Goal: Information Seeking & Learning: Learn about a topic

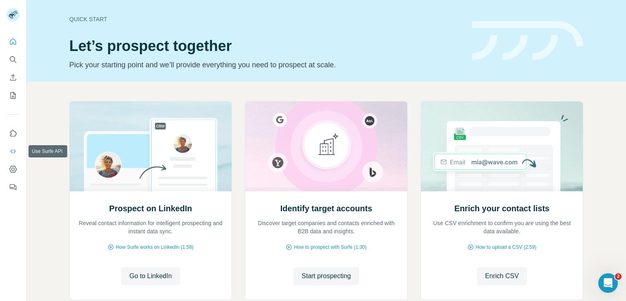
click at [8, 151] on button "Use Surfe API" at bounding box center [13, 151] width 13 height 15
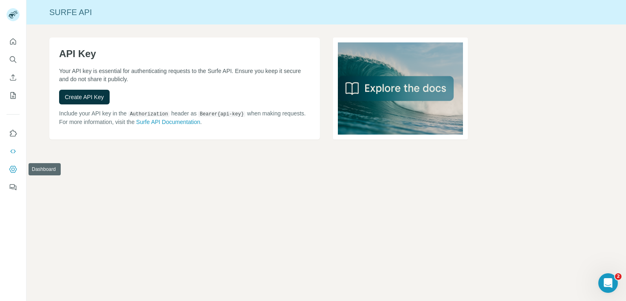
click at [11, 167] on icon "Dashboard" at bounding box center [13, 169] width 8 height 8
click at [16, 97] on icon "My lists" at bounding box center [13, 95] width 8 height 8
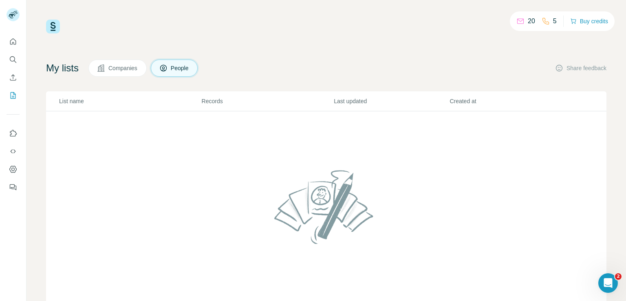
click at [528, 24] on p "20" at bounding box center [531, 21] width 7 height 10
click at [573, 25] on button "Buy credits" at bounding box center [589, 20] width 38 height 11
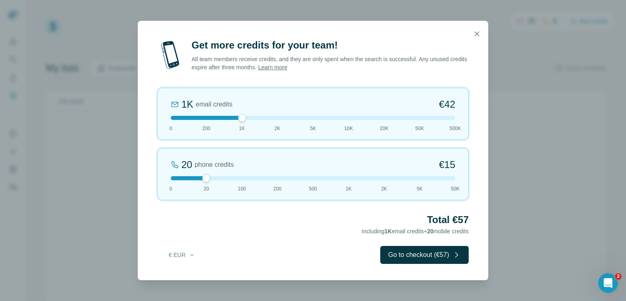
drag, startPoint x: 208, startPoint y: 116, endPoint x: 236, endPoint y: 117, distance: 28.1
click at [236, 117] on div at bounding box center [313, 118] width 285 height 4
click at [88, 154] on div "Get more credits for your team! All team members receive credits, and they are …" at bounding box center [313, 150] width 626 height 301
click at [479, 31] on icon "button" at bounding box center [477, 33] width 4 height 4
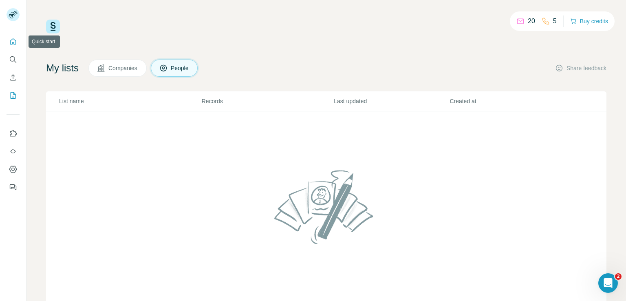
click at [9, 41] on icon "Quick start" at bounding box center [13, 42] width 8 height 8
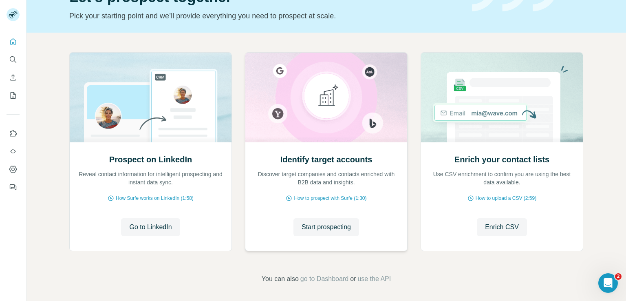
scroll to position [51, 0]
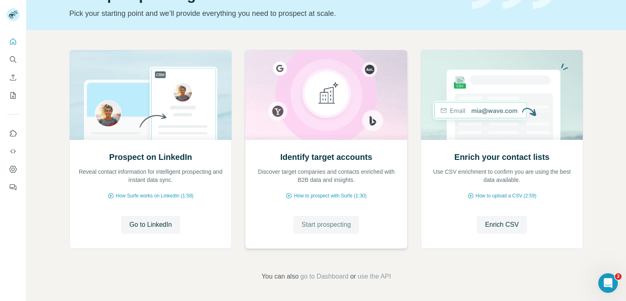
click at [349, 221] on span "Start prospecting" at bounding box center [326, 225] width 49 height 10
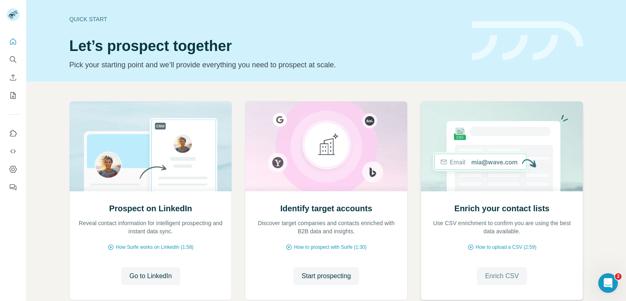
click at [497, 276] on span "Enrich CSV" at bounding box center [502, 276] width 34 height 10
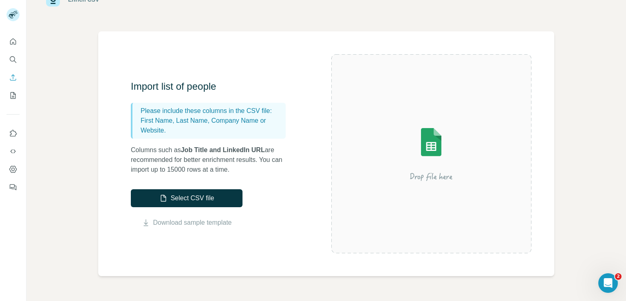
scroll to position [27, 0]
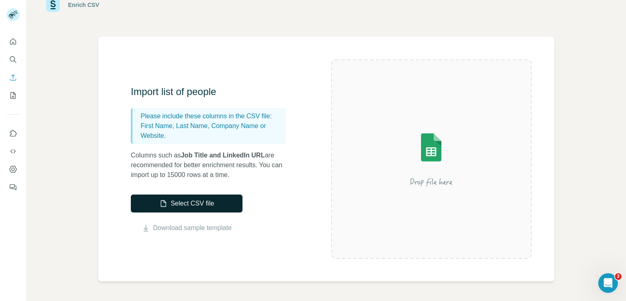
click at [232, 200] on button "Select CSV file" at bounding box center [187, 203] width 112 height 18
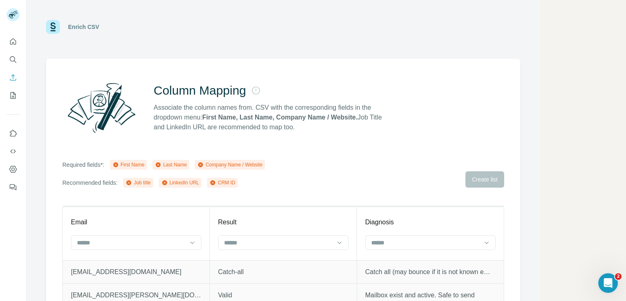
scroll to position [0, 0]
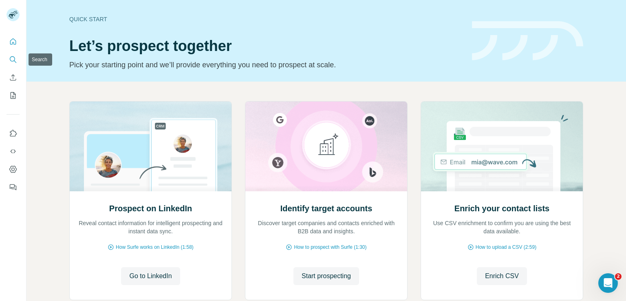
click at [18, 58] on button "Search" at bounding box center [13, 59] width 13 height 15
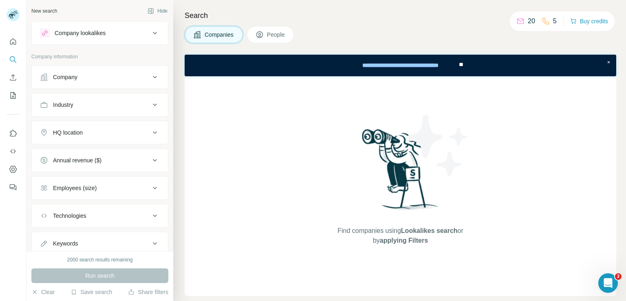
click at [116, 79] on div "Company" at bounding box center [95, 77] width 110 height 8
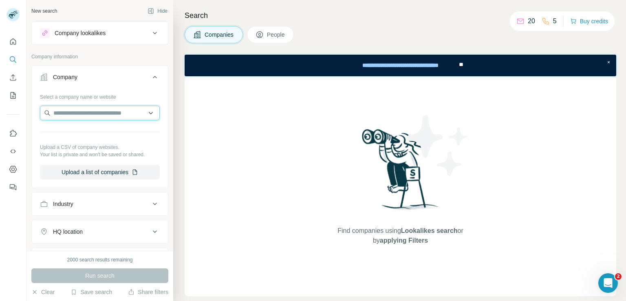
click at [119, 112] on input "text" at bounding box center [100, 113] width 120 height 15
click at [150, 73] on icon at bounding box center [155, 77] width 10 height 10
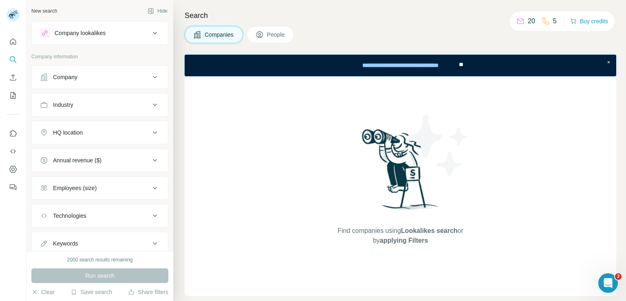
click at [138, 35] on div "Company lookalikes" at bounding box center [95, 33] width 110 height 10
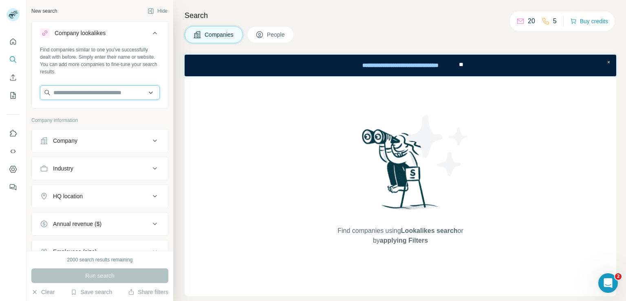
click at [122, 91] on input "text" at bounding box center [100, 92] width 120 height 15
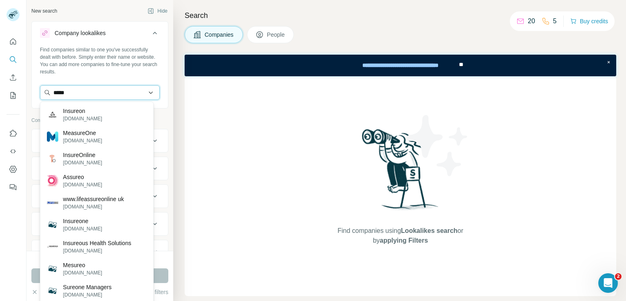
click at [86, 92] on input "*****" at bounding box center [100, 92] width 120 height 15
type input "*****"
click at [136, 96] on input "*****" at bounding box center [100, 92] width 120 height 15
click at [184, 108] on div "Search Companies People Find companies using Lookalikes search or by applying F…" at bounding box center [399, 150] width 453 height 301
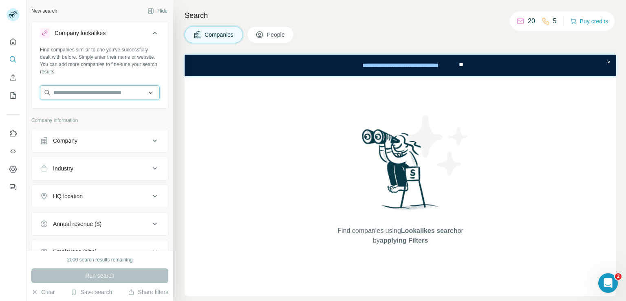
paste input "*******"
click at [64, 93] on input "*******" at bounding box center [100, 92] width 120 height 15
type input "********"
click at [80, 91] on input "********" at bounding box center [100, 92] width 120 height 15
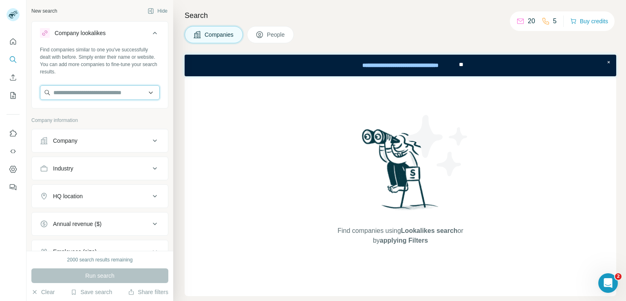
click at [129, 94] on input "text" at bounding box center [100, 92] width 120 height 15
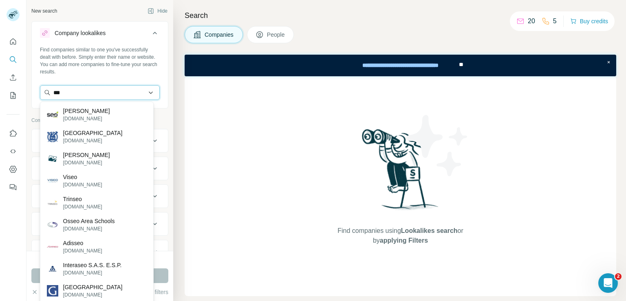
click at [99, 93] on input "***" at bounding box center [100, 92] width 120 height 15
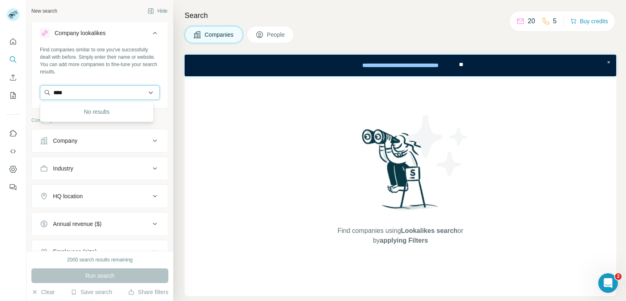
type input "***"
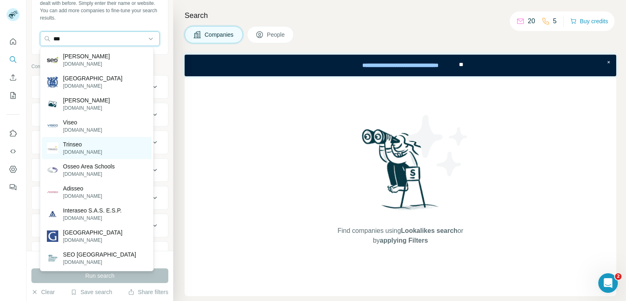
scroll to position [54, 0]
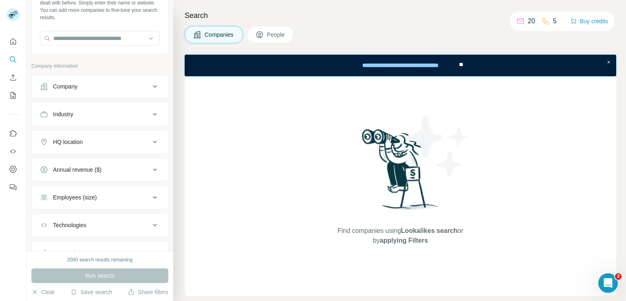
click at [177, 180] on div "Search Companies People Find companies using Lookalikes search or by applying F…" at bounding box center [399, 150] width 453 height 301
click at [119, 38] on input "text" at bounding box center [100, 38] width 120 height 15
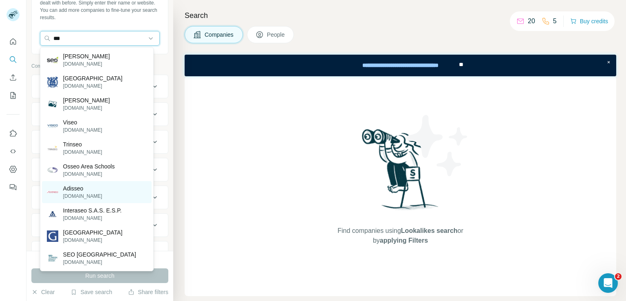
type input "***"
click at [97, 193] on div "Adisseo adisseo.com" at bounding box center [97, 192] width 110 height 22
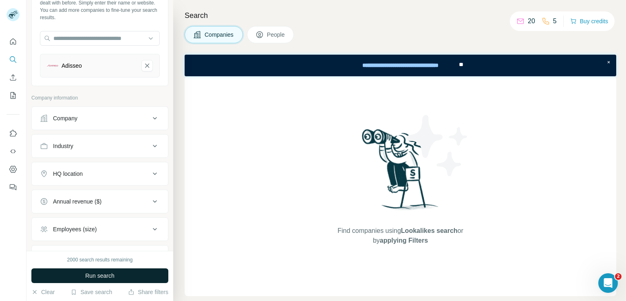
click at [97, 278] on span "Run search" at bounding box center [99, 276] width 29 height 8
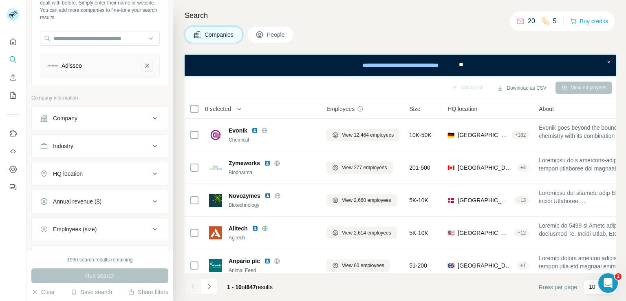
click at [145, 64] on icon "Adisseo-remove-button" at bounding box center [147, 66] width 4 height 4
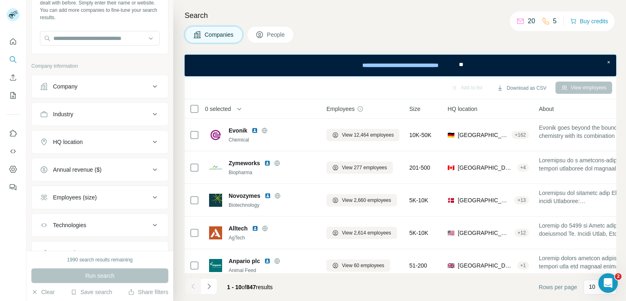
click at [137, 115] on div "Industry" at bounding box center [95, 114] width 110 height 8
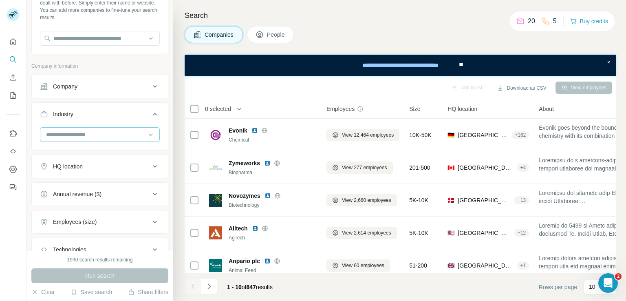
click at [120, 133] on input at bounding box center [95, 134] width 101 height 9
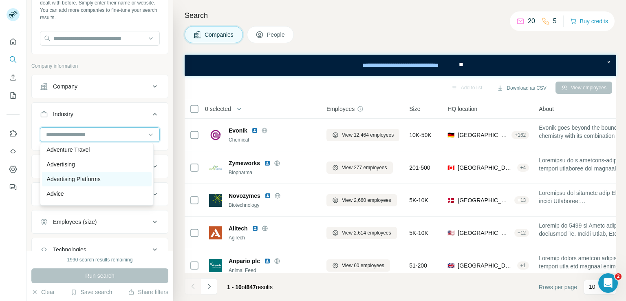
scroll to position [82, 0]
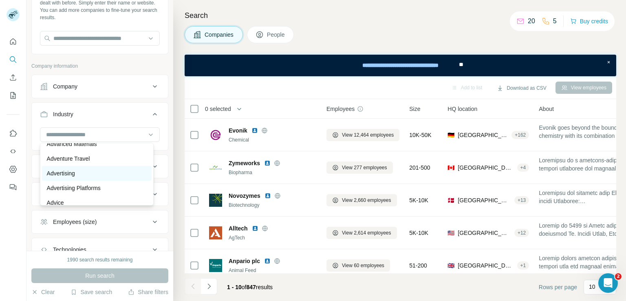
click at [106, 170] on div "Advertising" at bounding box center [97, 173] width 100 height 8
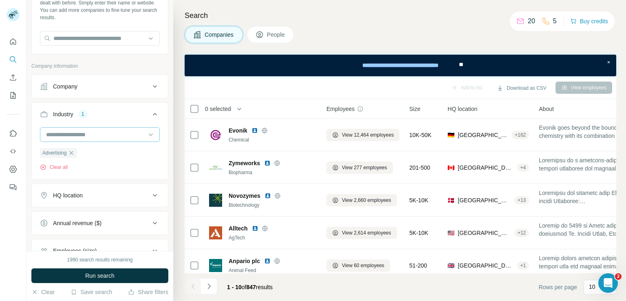
click at [108, 136] on input at bounding box center [95, 134] width 101 height 9
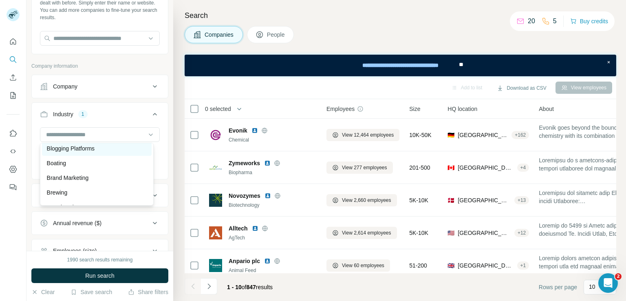
click at [110, 152] on div "Blogging Platforms" at bounding box center [97, 148] width 100 height 8
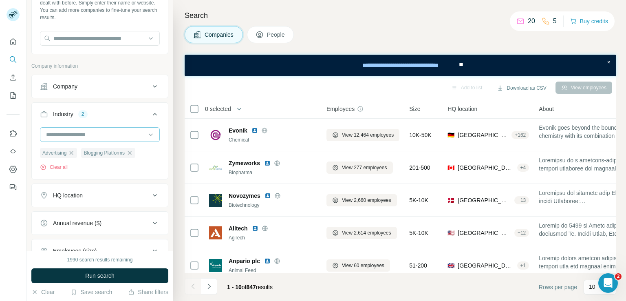
click at [109, 135] on input at bounding box center [95, 134] width 101 height 9
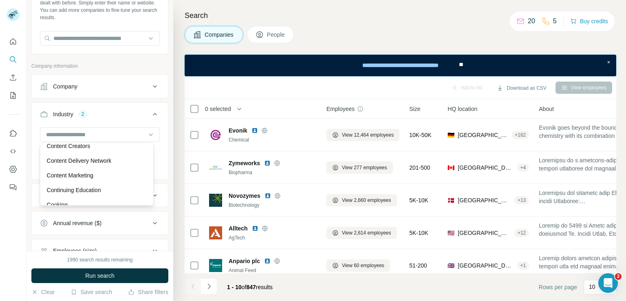
scroll to position [1821, 0]
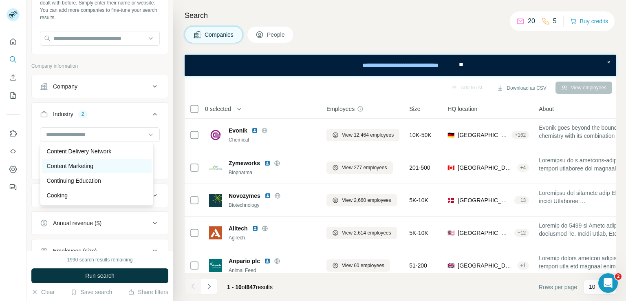
click at [99, 169] on div "Content Marketing" at bounding box center [97, 166] width 110 height 15
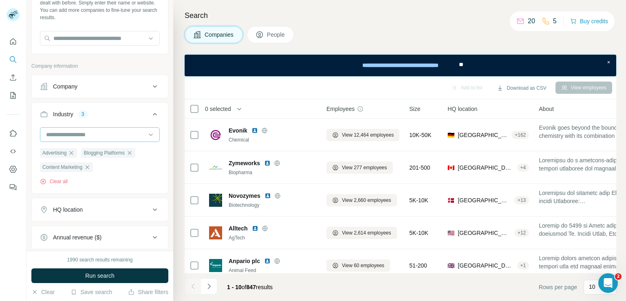
click at [89, 133] on input at bounding box center [95, 134] width 101 height 9
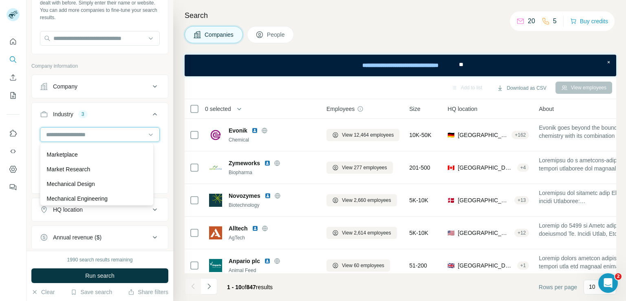
scroll to position [5219, 0]
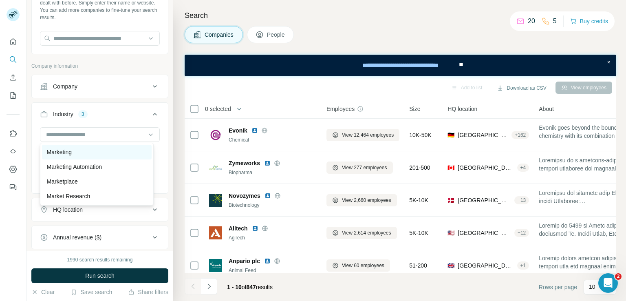
click at [85, 156] on div "Marketing" at bounding box center [97, 152] width 100 height 8
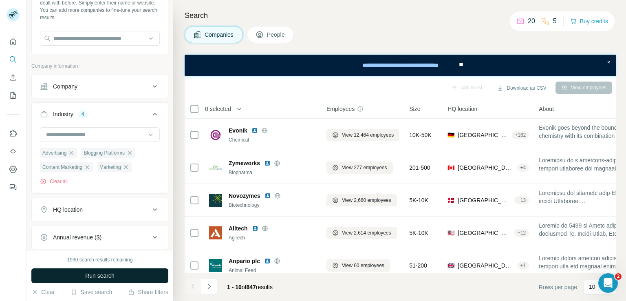
click at [119, 274] on button "Run search" at bounding box center [99, 275] width 137 height 15
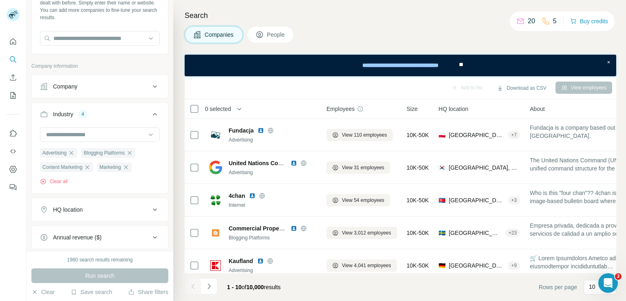
click at [150, 210] on icon at bounding box center [155, 210] width 10 height 10
click at [118, 230] on input "text" at bounding box center [100, 230] width 120 height 15
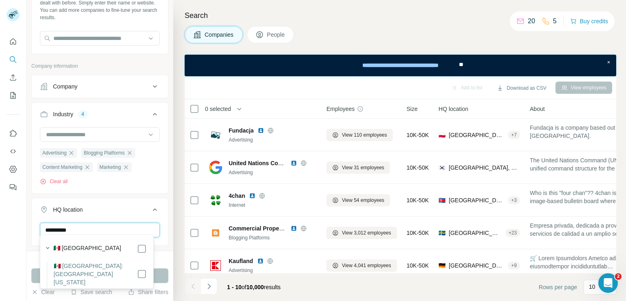
scroll to position [108, 0]
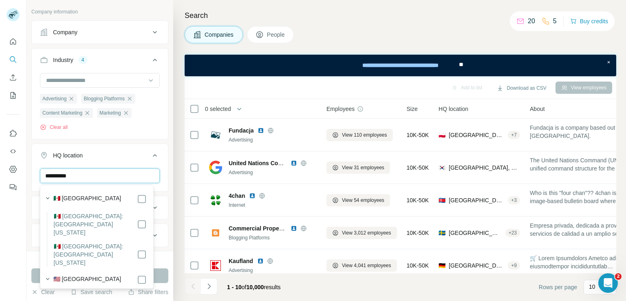
type input "**********"
click at [113, 293] on label "🇺🇸 United States: California" at bounding box center [95, 301] width 83 height 16
click at [2, 250] on div at bounding box center [13, 150] width 27 height 301
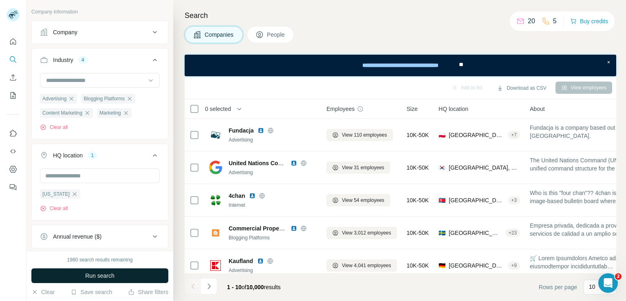
click at [109, 278] on span "Run search" at bounding box center [99, 276] width 29 height 8
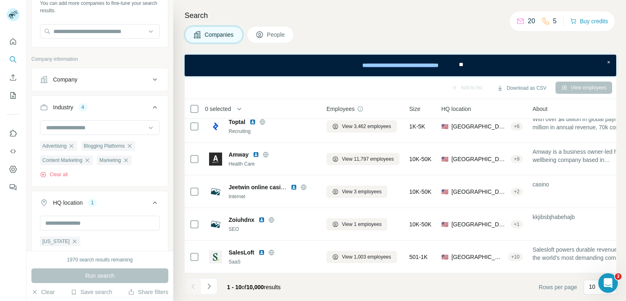
scroll to position [54, 0]
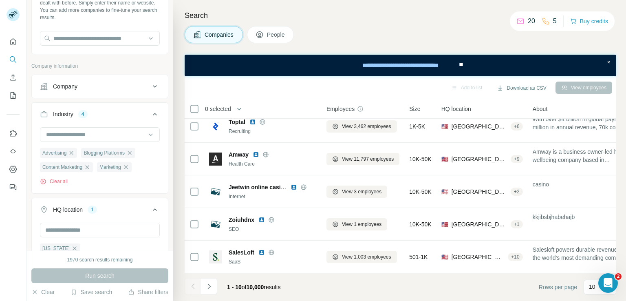
click at [30, 197] on div "New search Hide Company lookalikes Find companies similar to one you've success…" at bounding box center [100, 125] width 147 height 251
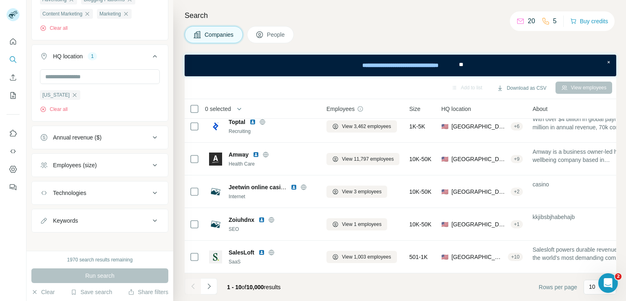
scroll to position [212, 0]
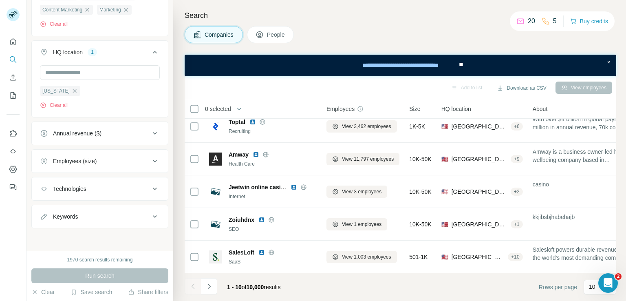
click at [132, 213] on div "Keywords" at bounding box center [95, 216] width 110 height 8
click at [99, 231] on input "text" at bounding box center [92, 237] width 104 height 15
type input "***"
click at [124, 278] on div "Run search" at bounding box center [99, 275] width 137 height 15
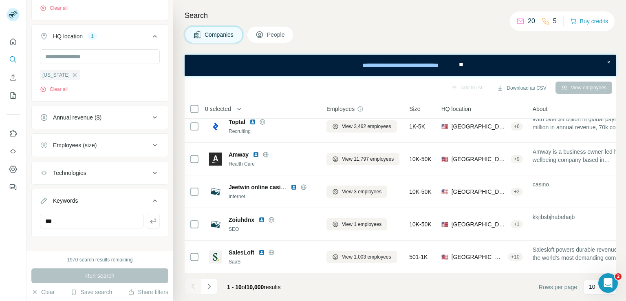
scroll to position [236, 0]
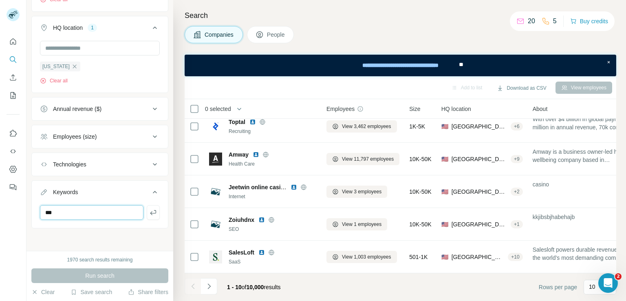
click at [113, 213] on input "***" at bounding box center [92, 212] width 104 height 15
click at [149, 211] on icon "button" at bounding box center [153, 212] width 8 height 8
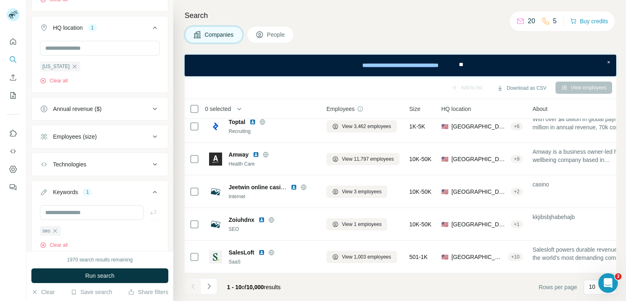
click at [146, 215] on div at bounding box center [100, 212] width 120 height 15
click at [121, 280] on button "Run search" at bounding box center [99, 275] width 137 height 15
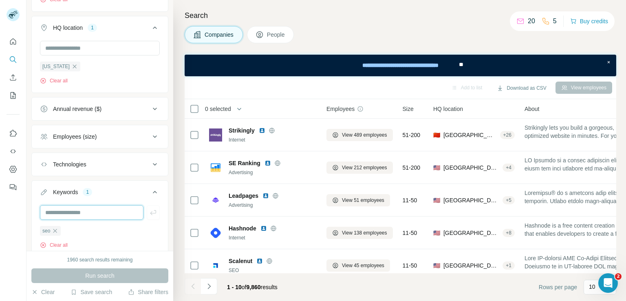
click at [99, 212] on input "text" at bounding box center [92, 212] width 104 height 15
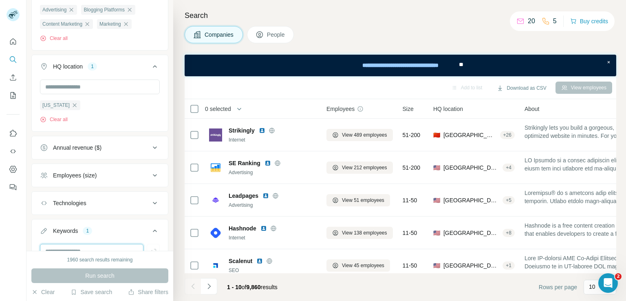
scroll to position [196, 0]
click at [136, 171] on button "Employees (size)" at bounding box center [100, 177] width 136 height 20
click at [46, 225] on icon at bounding box center [45, 225] width 10 height 10
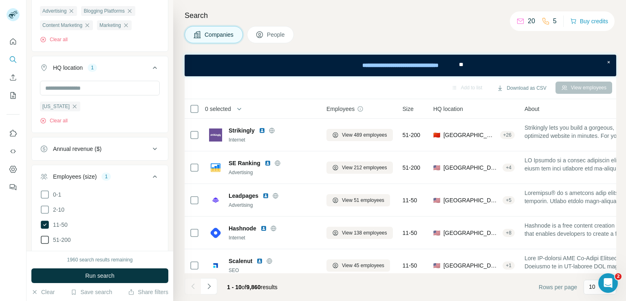
click at [42, 239] on icon at bounding box center [45, 240] width 10 height 10
click at [71, 272] on button "Run search" at bounding box center [99, 275] width 137 height 15
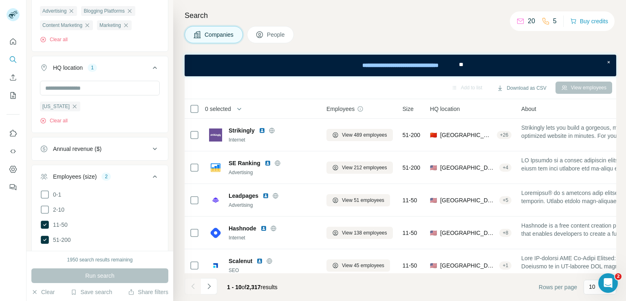
click at [0, 227] on div at bounding box center [13, 150] width 27 height 301
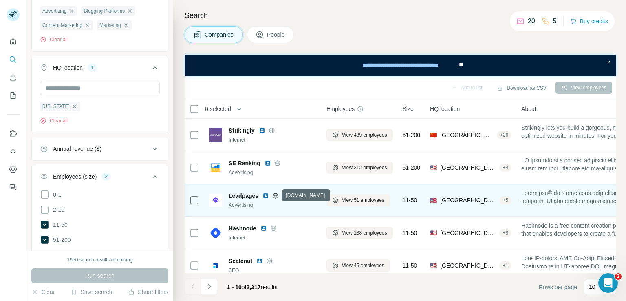
click at [278, 193] on icon at bounding box center [275, 195] width 7 height 7
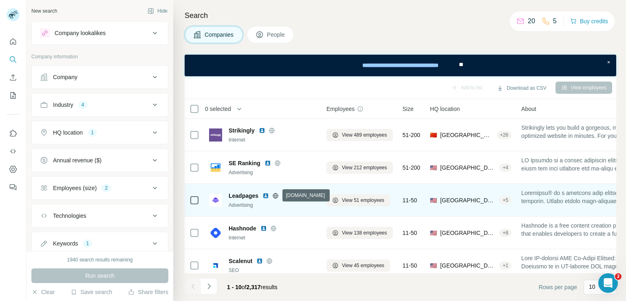
drag, startPoint x: 276, startPoint y: 194, endPoint x: 273, endPoint y: 192, distance: 4.4
drag, startPoint x: 273, startPoint y: 192, endPoint x: 293, endPoint y: 195, distance: 20.7
drag, startPoint x: 293, startPoint y: 195, endPoint x: 275, endPoint y: 195, distance: 17.9
click at [275, 195] on icon at bounding box center [275, 195] width 7 height 7
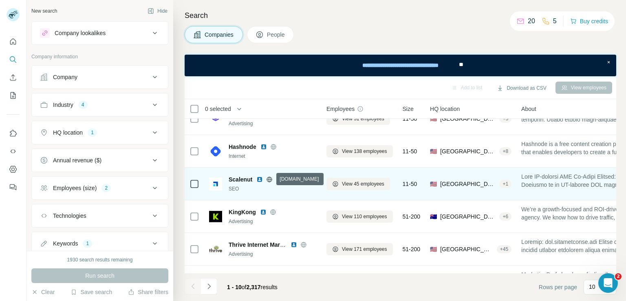
drag, startPoint x: 272, startPoint y: 178, endPoint x: 245, endPoint y: 178, distance: 26.1
click at [243, 178] on span "Scalenut" at bounding box center [241, 179] width 24 height 8
click at [269, 178] on icon at bounding box center [270, 179] width 2 height 5
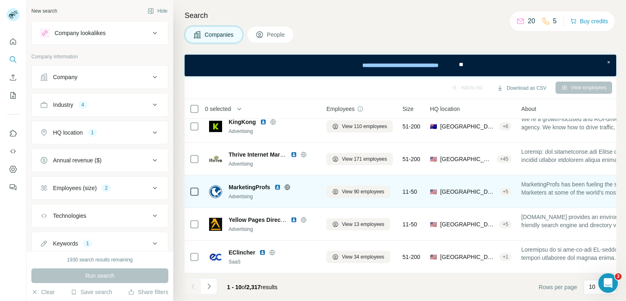
scroll to position [176, 0]
click at [289, 184] on icon at bounding box center [287, 187] width 7 height 7
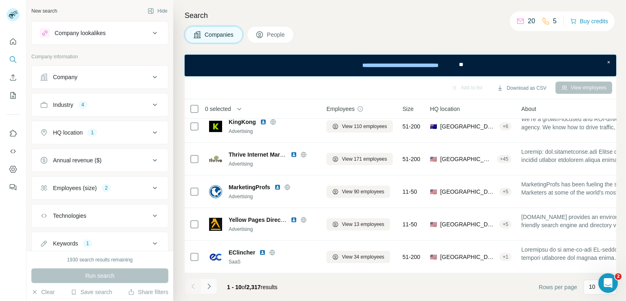
click at [209, 287] on icon "Navigate to next page" at bounding box center [209, 285] width 3 height 5
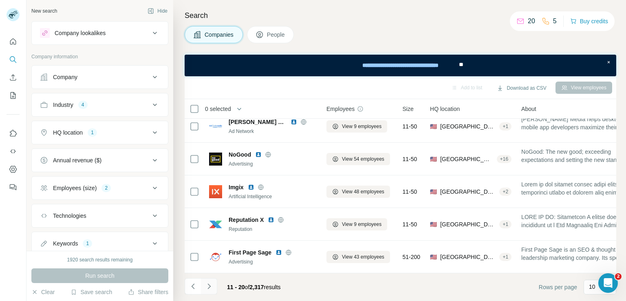
click at [209, 287] on icon "Navigate to next page" at bounding box center [209, 285] width 3 height 5
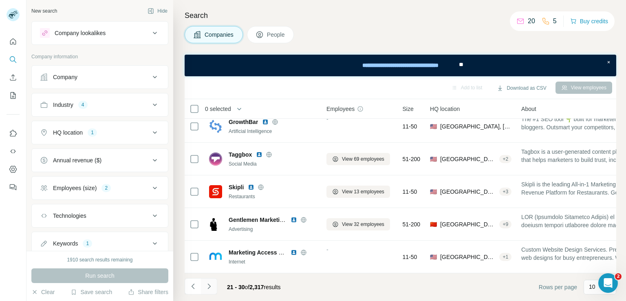
click at [209, 287] on icon "Navigate to next page" at bounding box center [209, 285] width 3 height 5
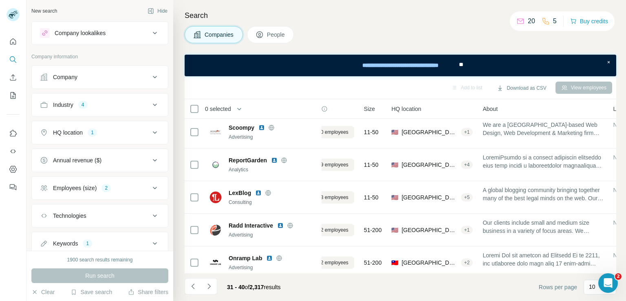
scroll to position [0, 36]
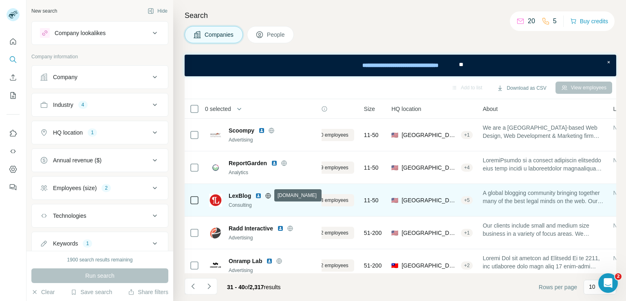
click at [267, 194] on icon at bounding box center [268, 195] width 7 height 7
